Goal: Check status: Check status

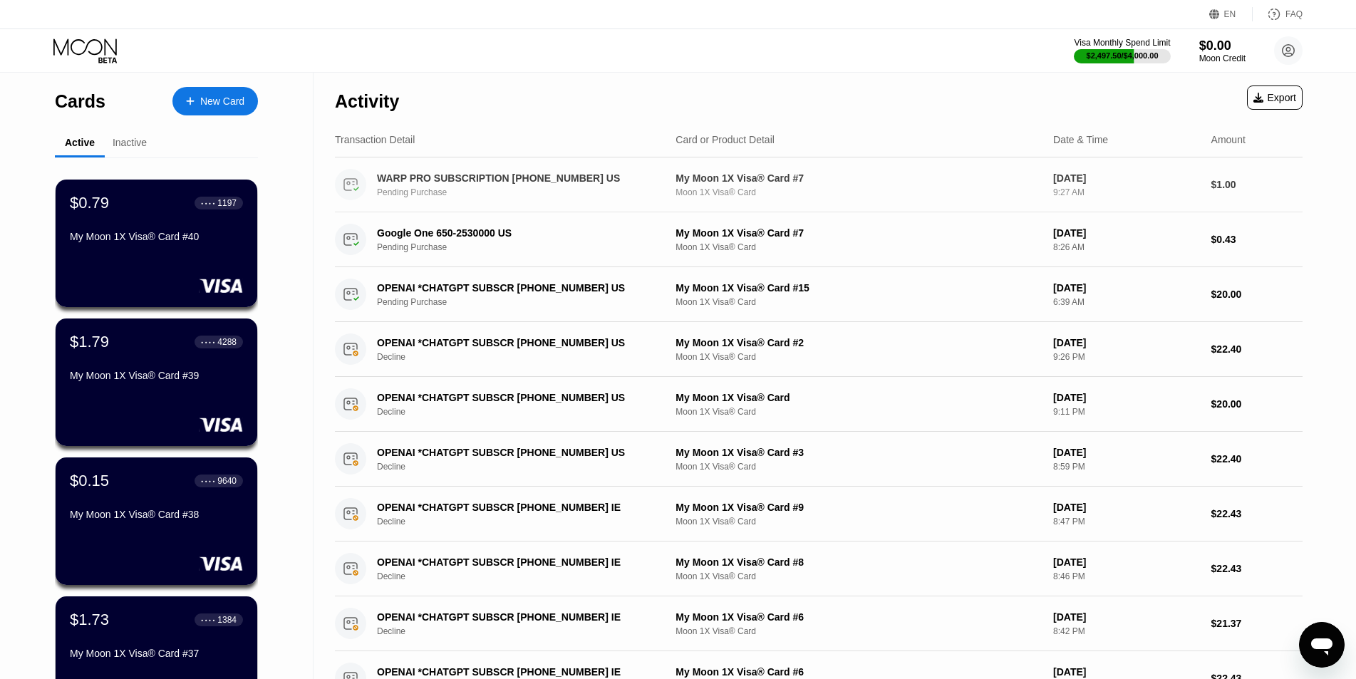
click at [797, 178] on div "My Moon 1X Visa® Card #7" at bounding box center [859, 177] width 366 height 11
